Goal: Task Accomplishment & Management: Manage account settings

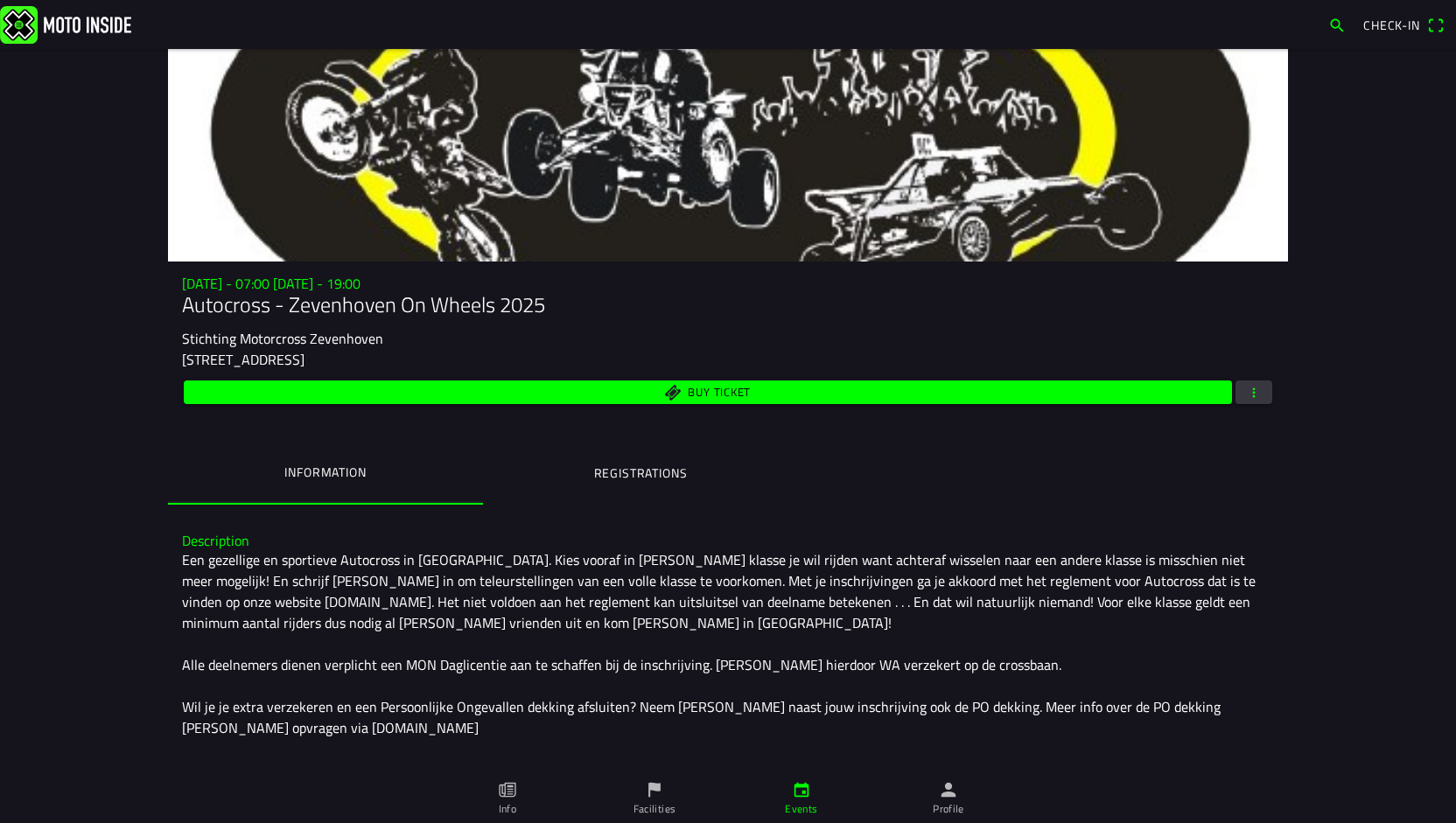
scroll to position [87, 0]
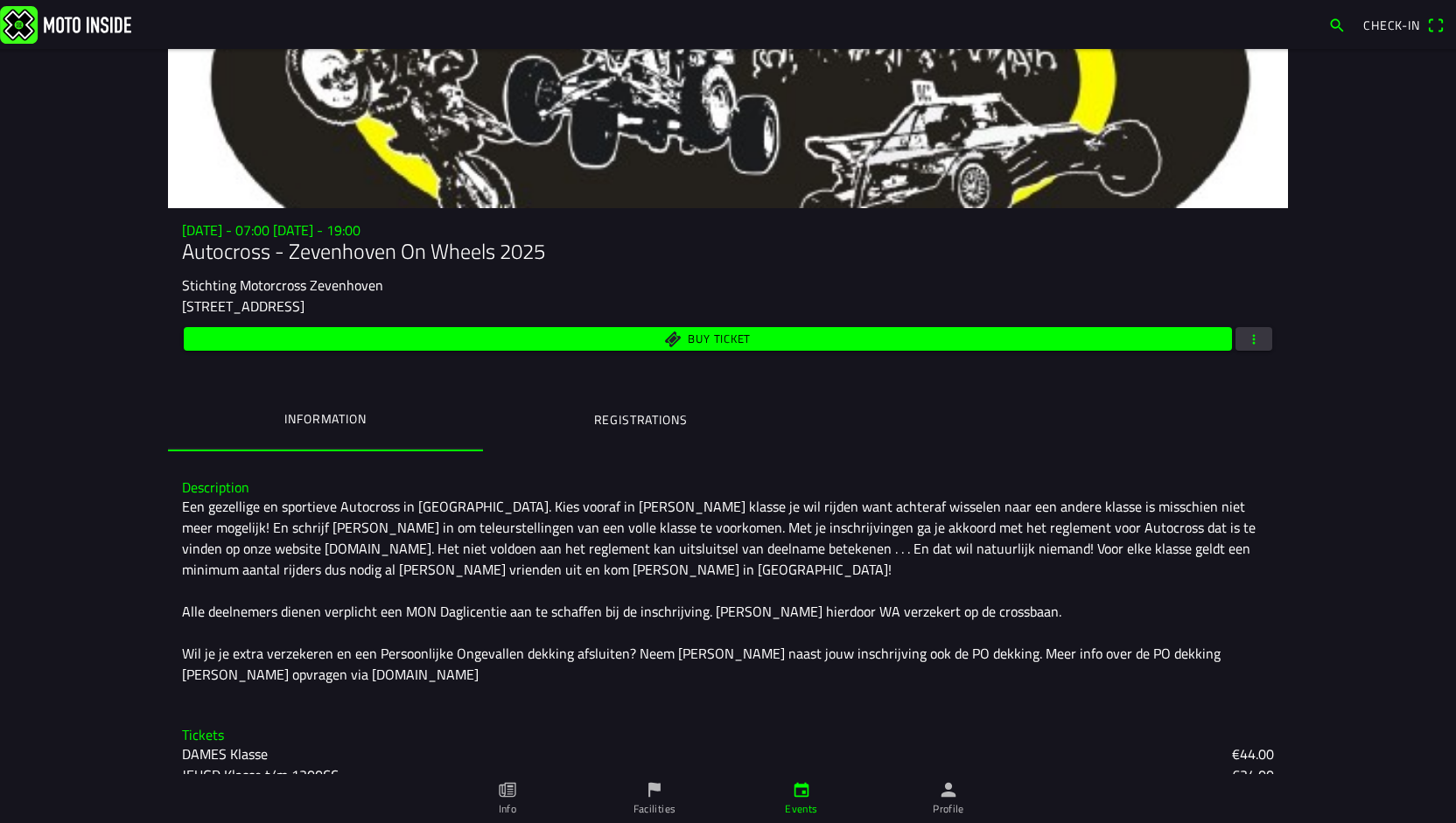
click at [1247, 340] on span "button" at bounding box center [1253, 338] width 15 height 24
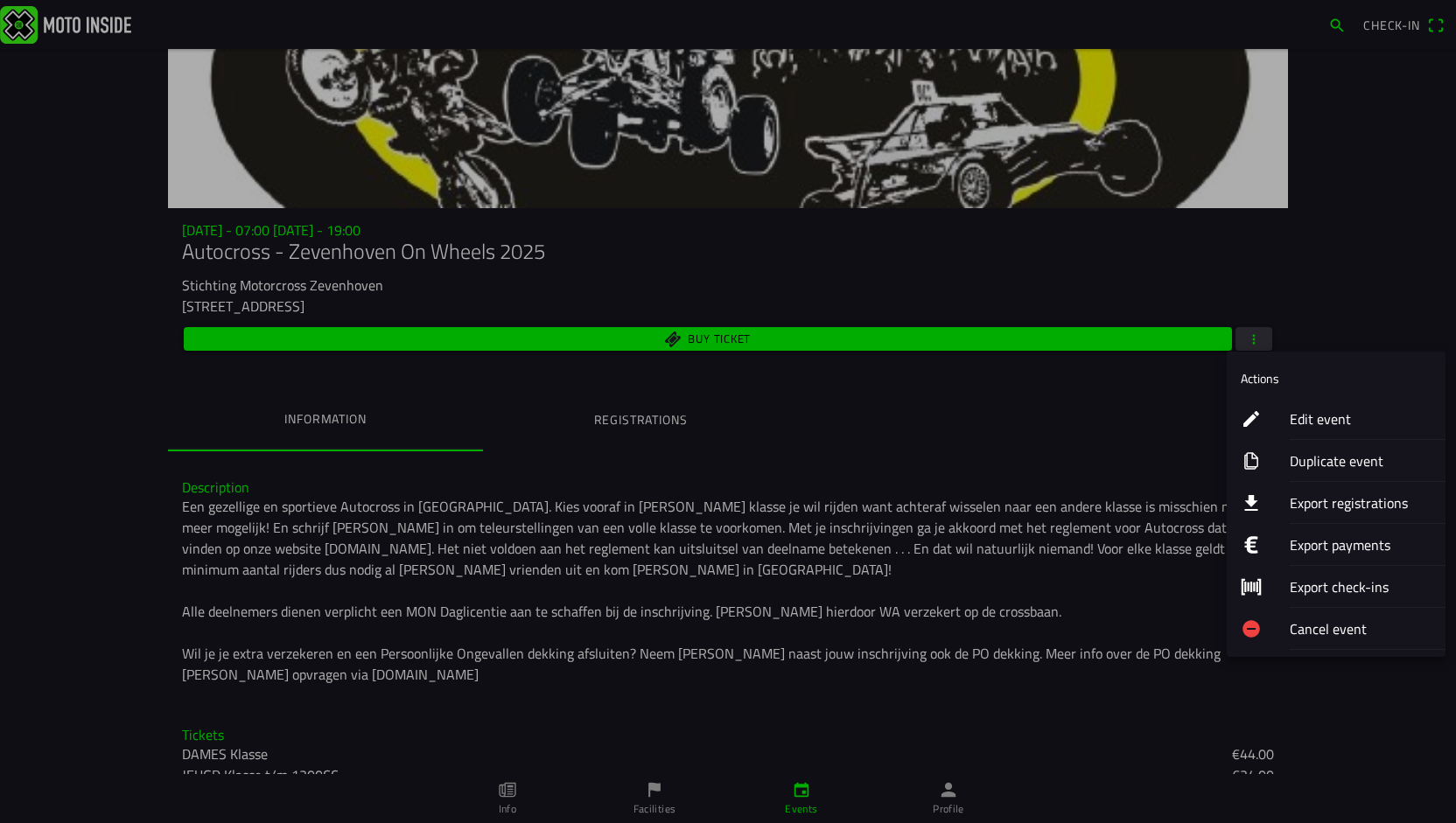
click at [1313, 410] on ion-label "Edit event" at bounding box center [1361, 418] width 142 height 21
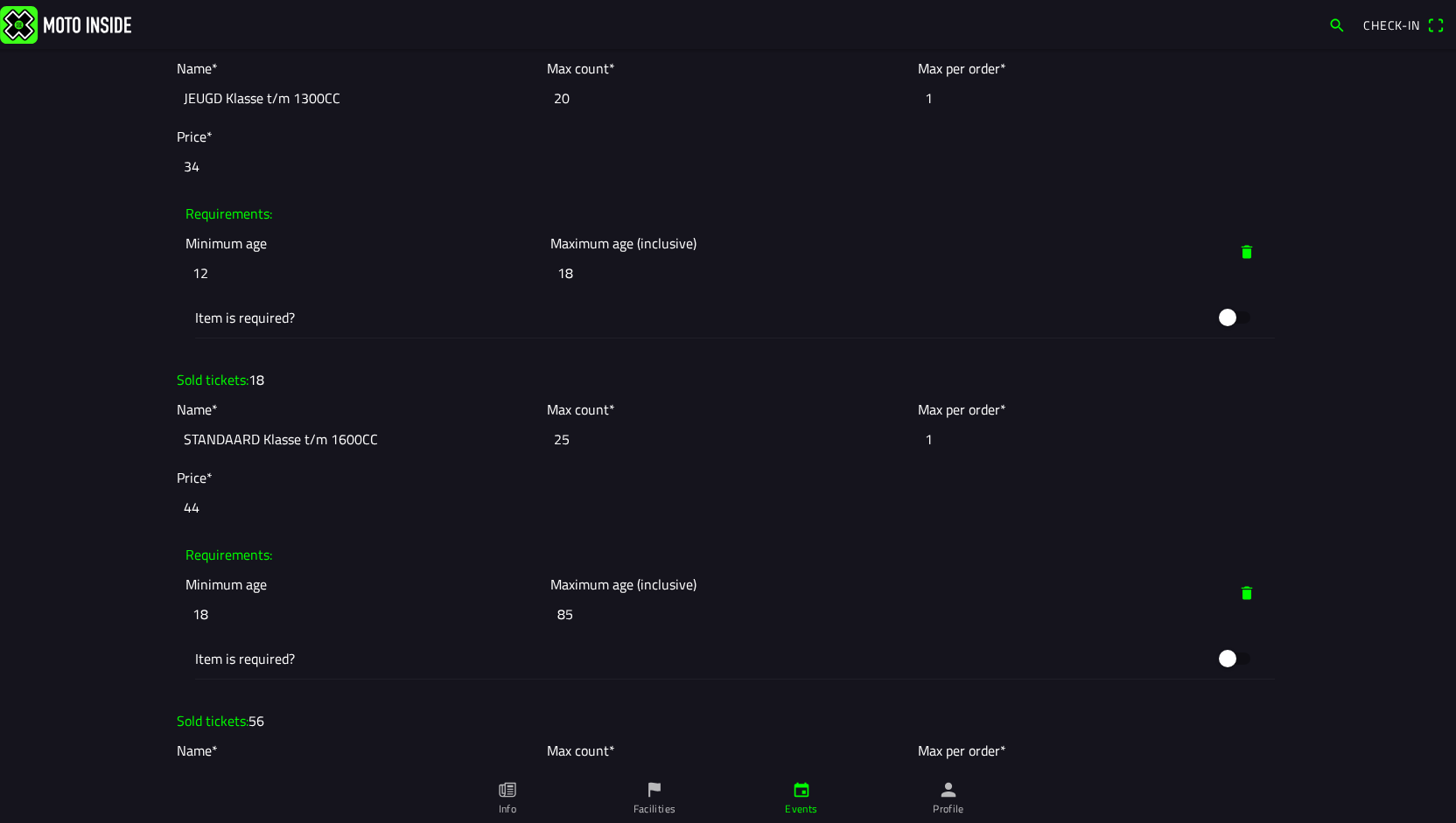
scroll to position [1224, 0]
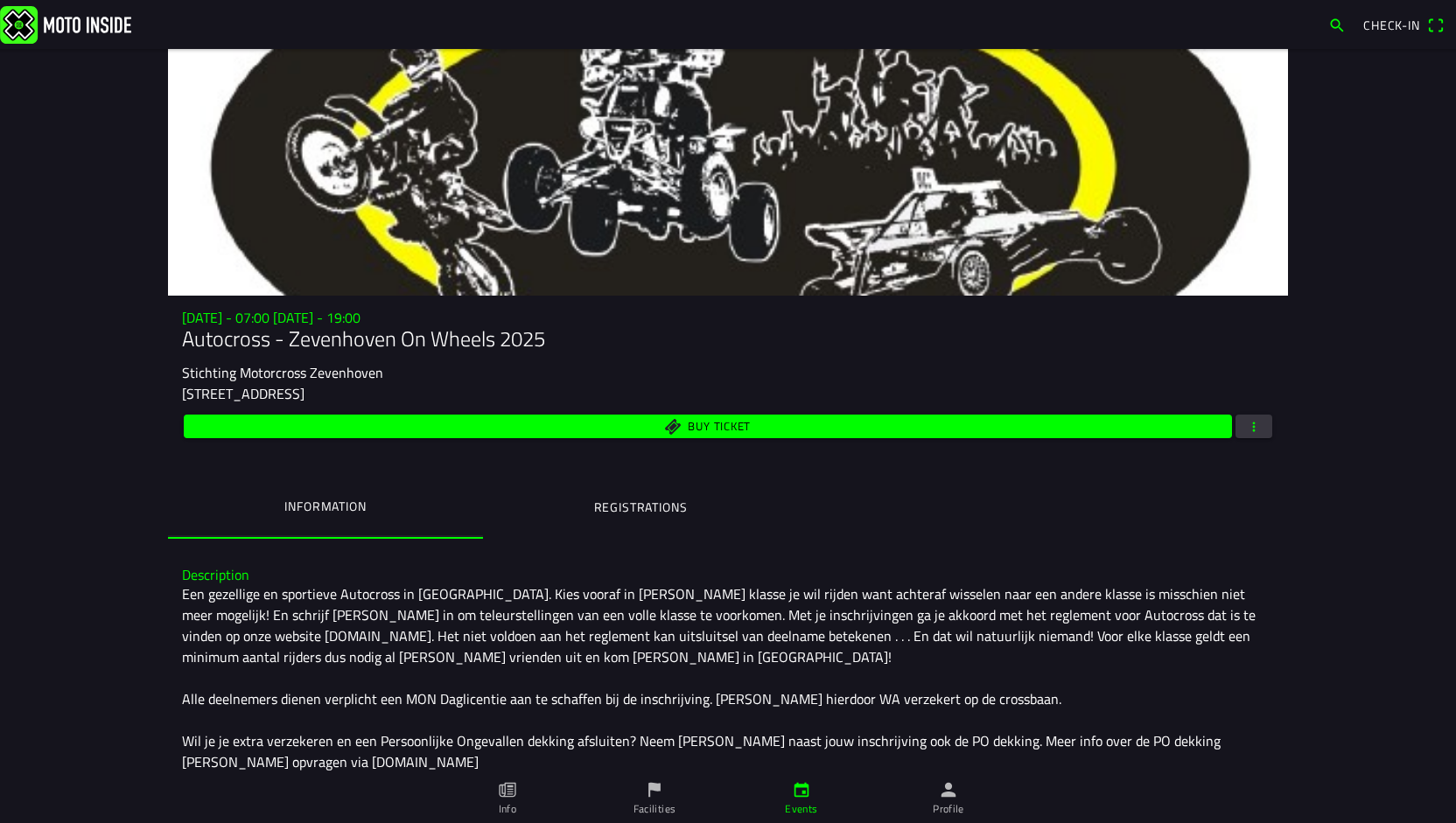
click at [1253, 437] on span "button" at bounding box center [1253, 426] width 15 height 24
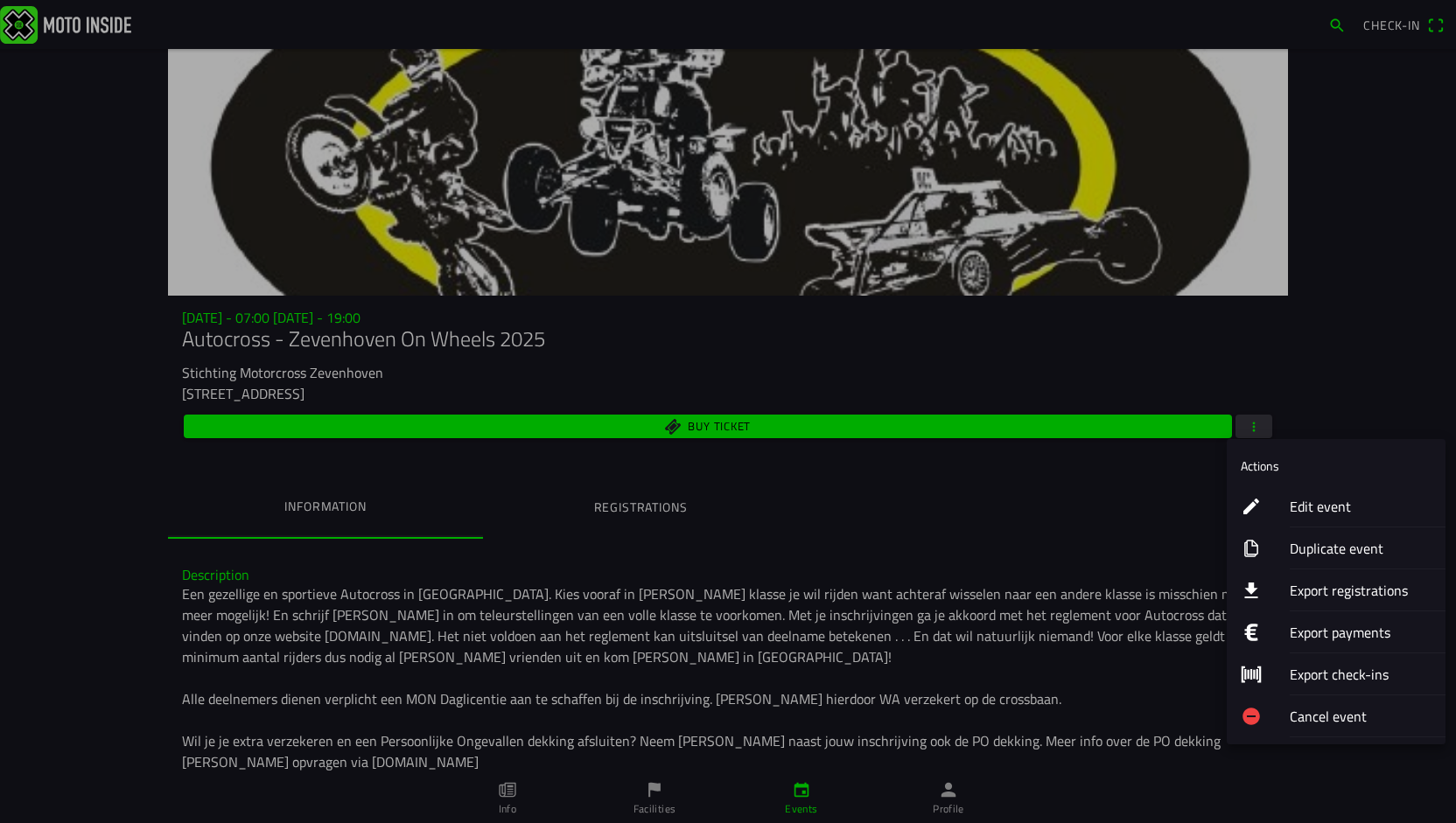
click at [1313, 594] on ion-label "Export registrations" at bounding box center [1361, 590] width 142 height 21
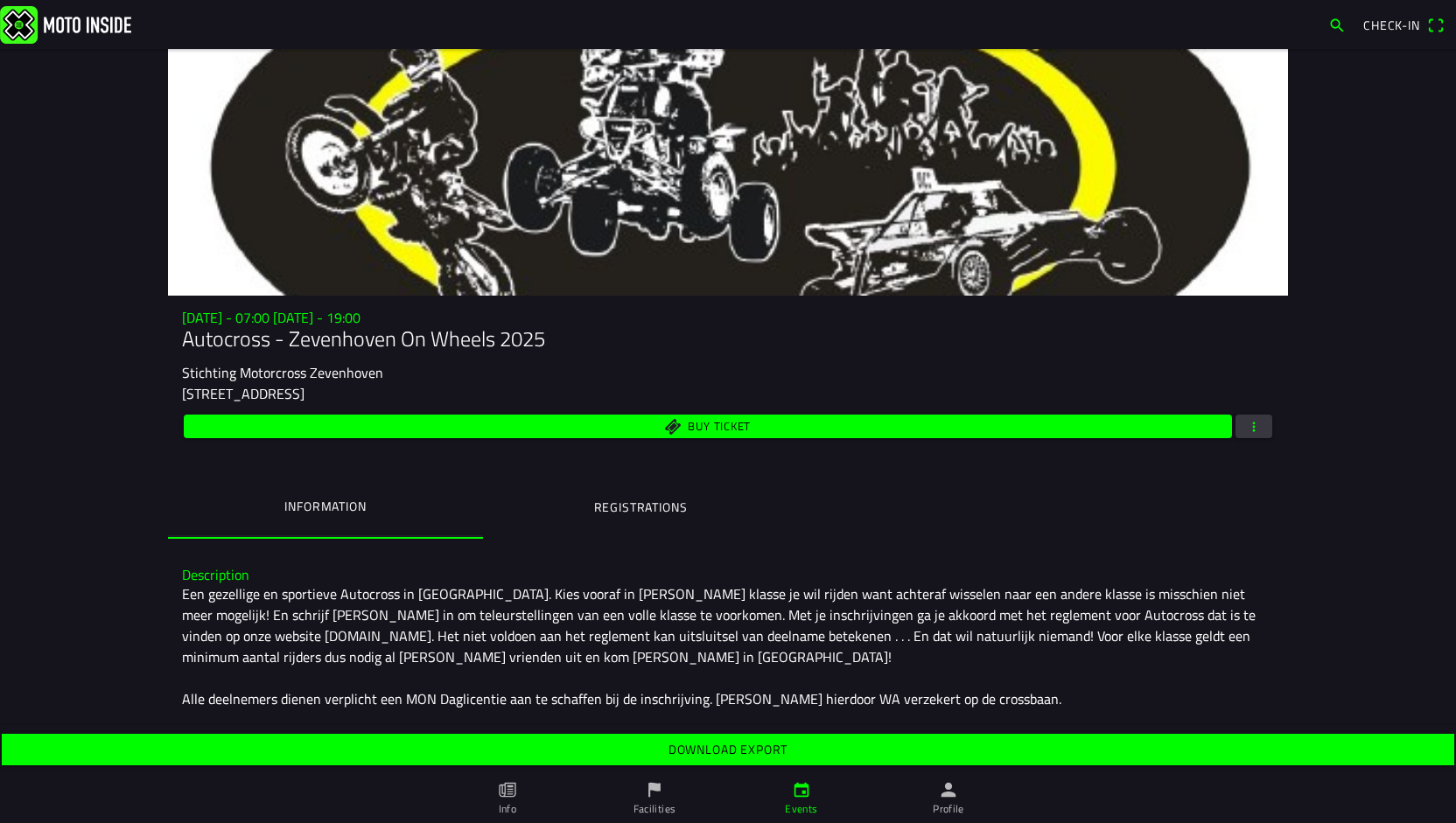
scroll to position [175, 0]
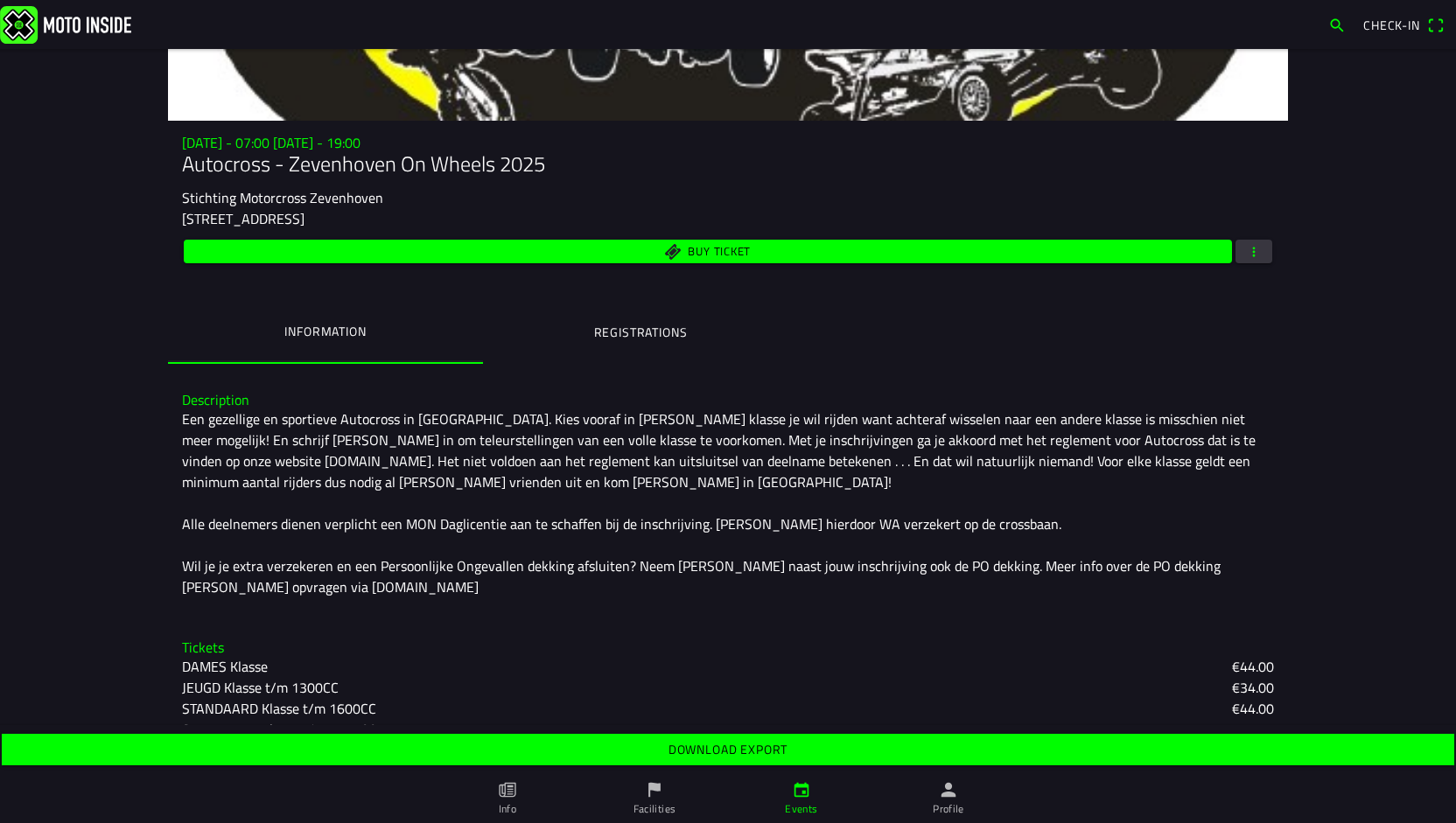
click at [0, 0] on slot "Download export" at bounding box center [0, 0] width 0 height 0
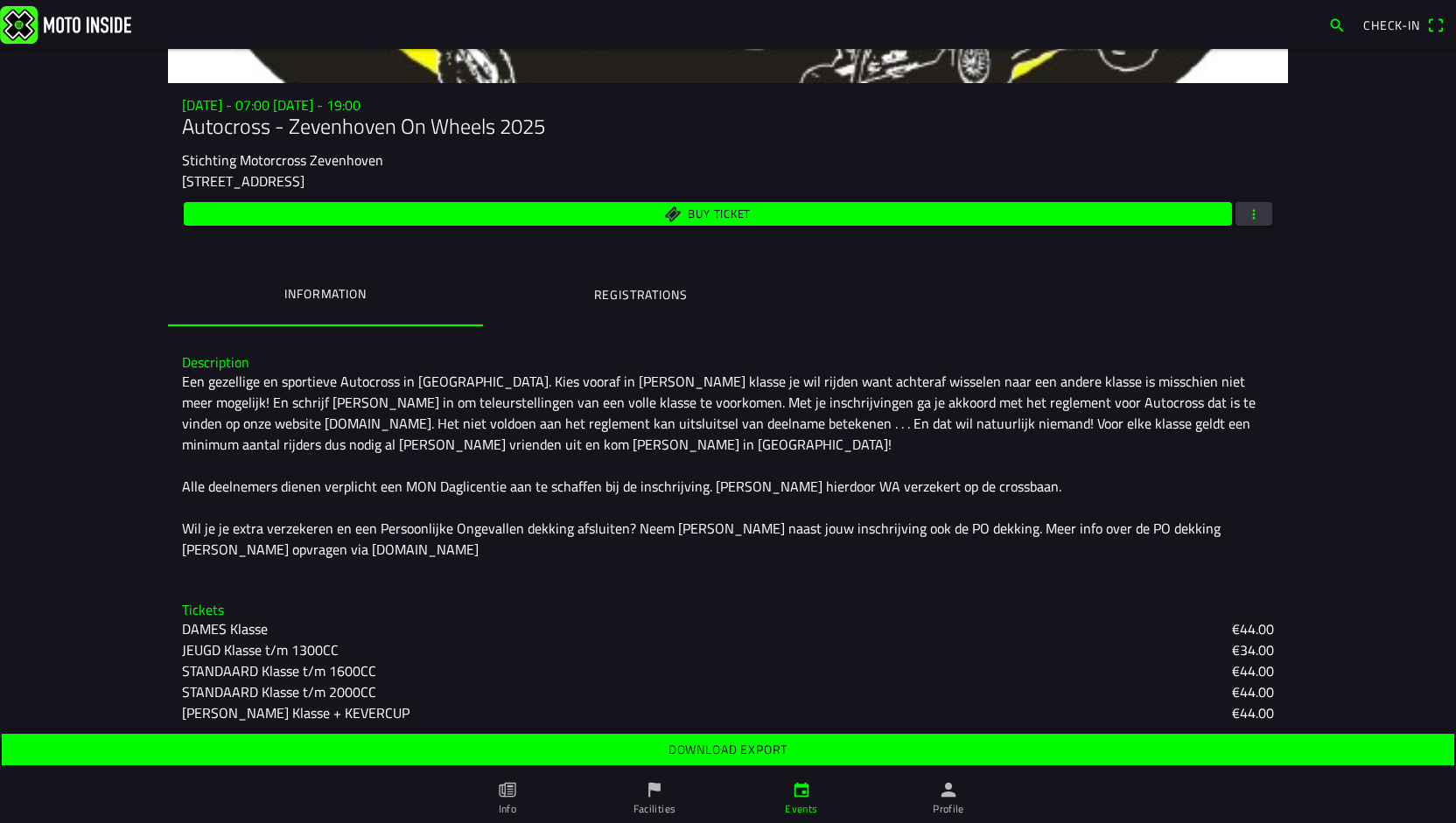
scroll to position [87, 0]
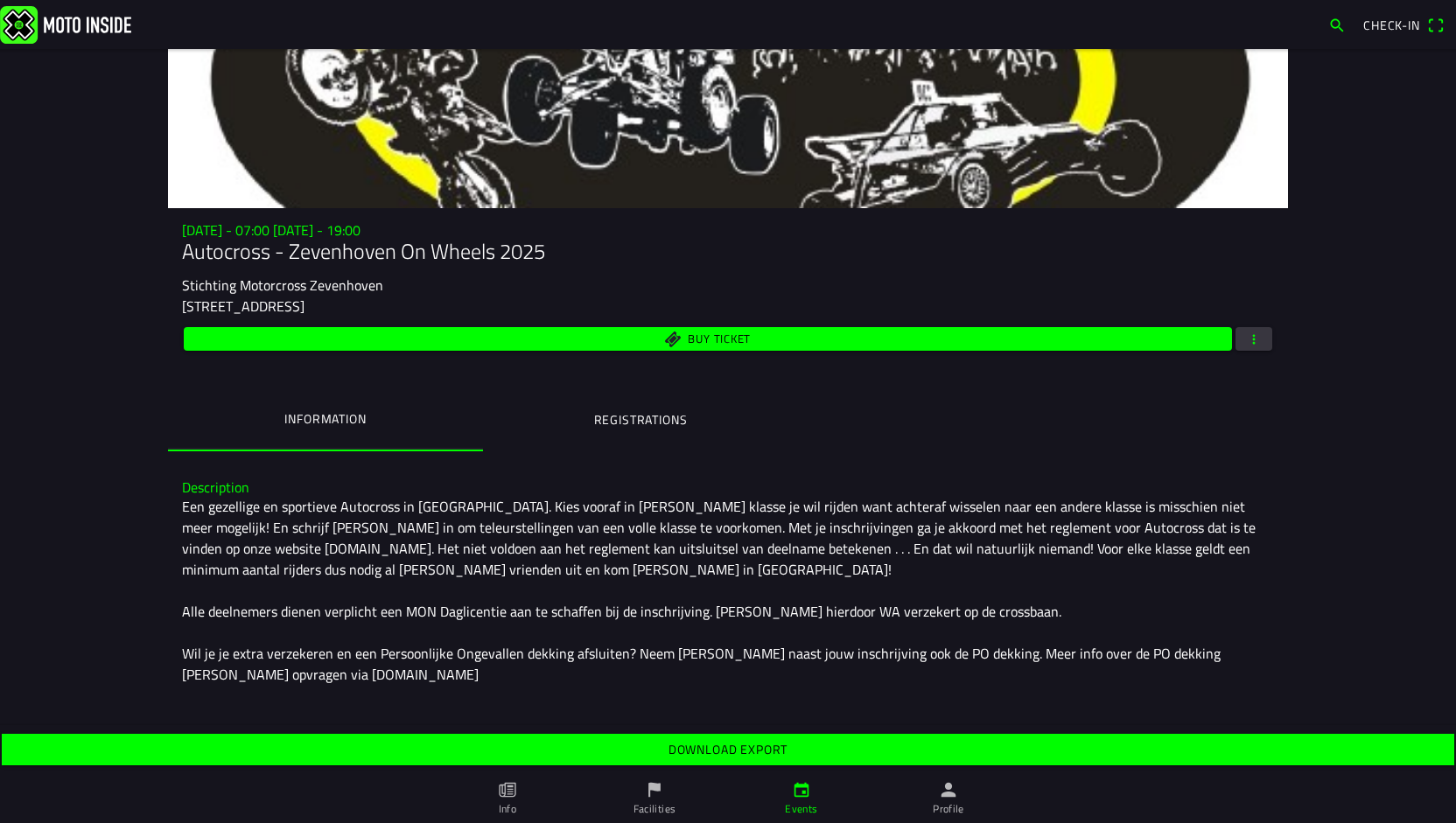
click at [1235, 339] on button "button" at bounding box center [1254, 338] width 36 height 24
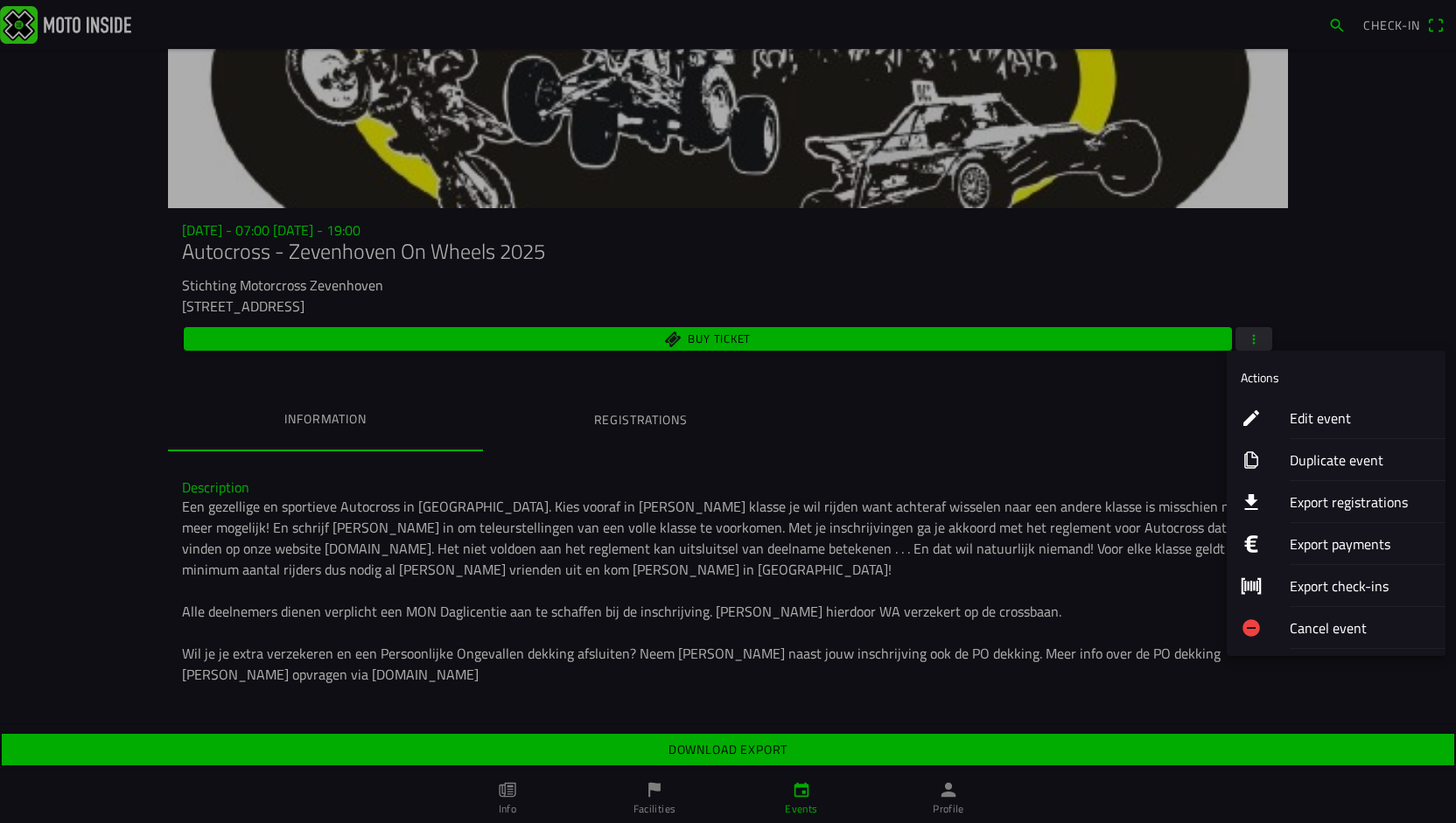
click at [1336, 421] on ion-label "Edit event" at bounding box center [1361, 417] width 142 height 21
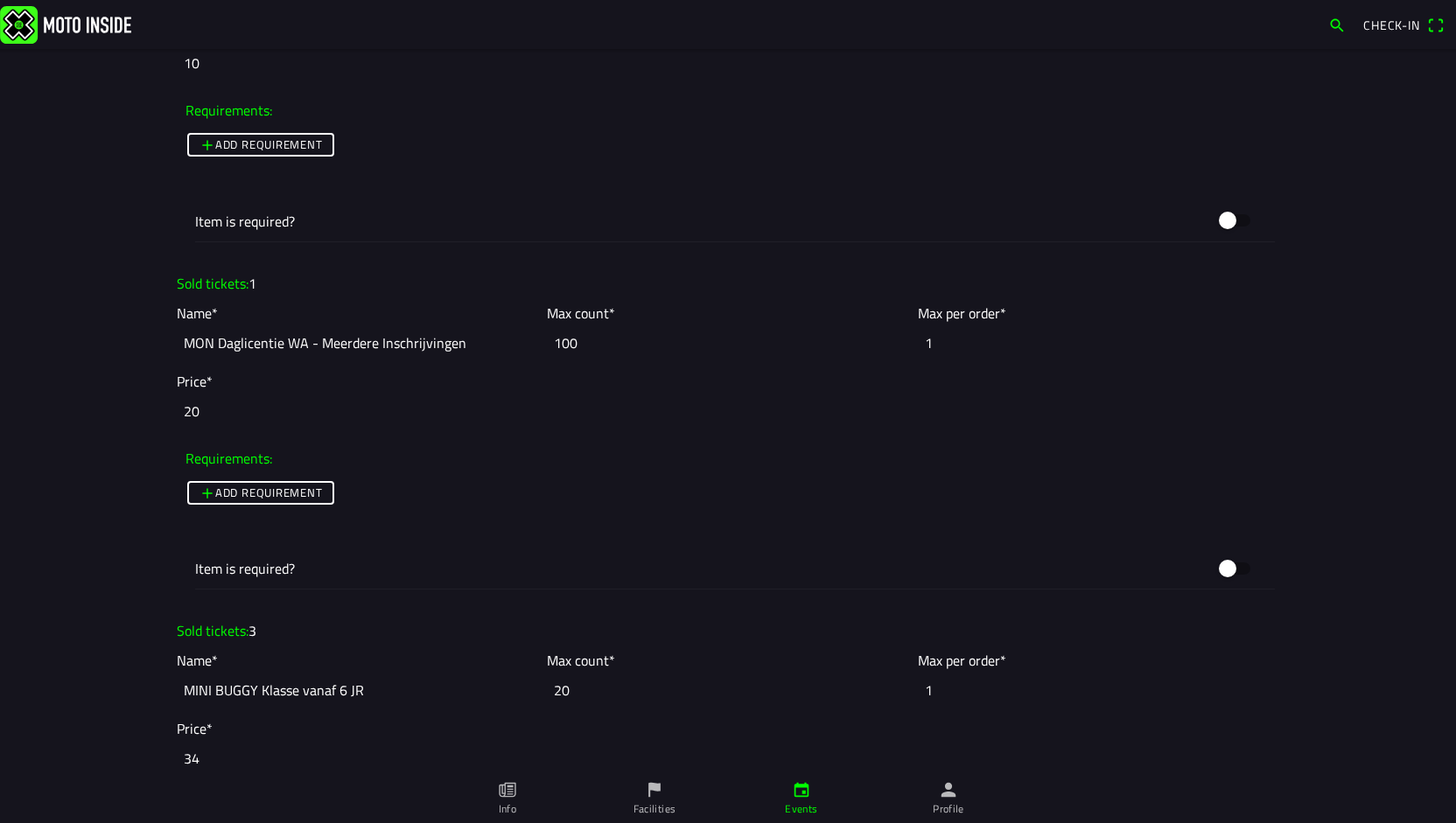
scroll to position [4635, 0]
